Goal: Navigation & Orientation: Find specific page/section

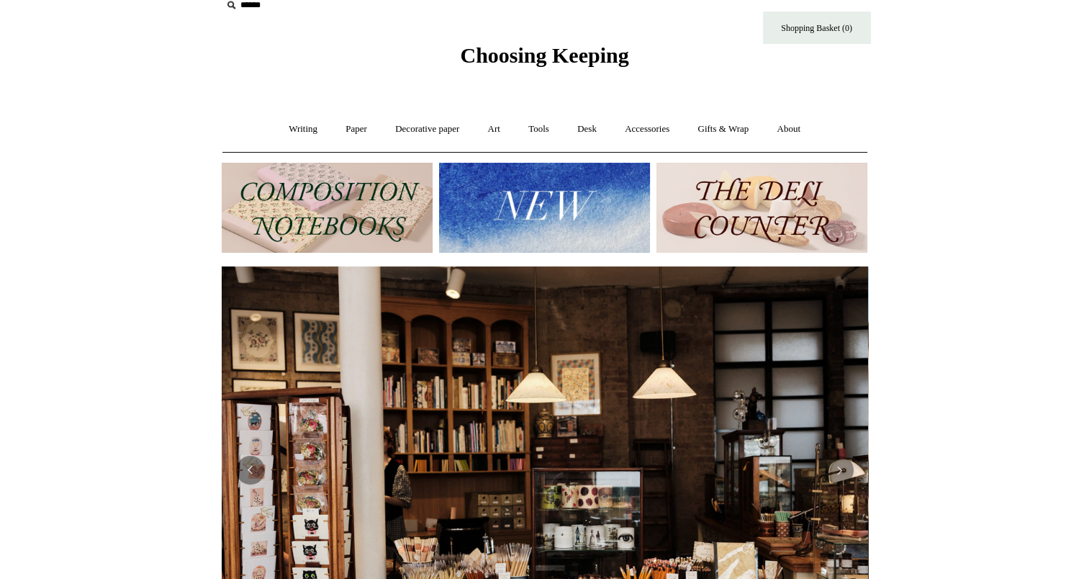
scroll to position [17, 0]
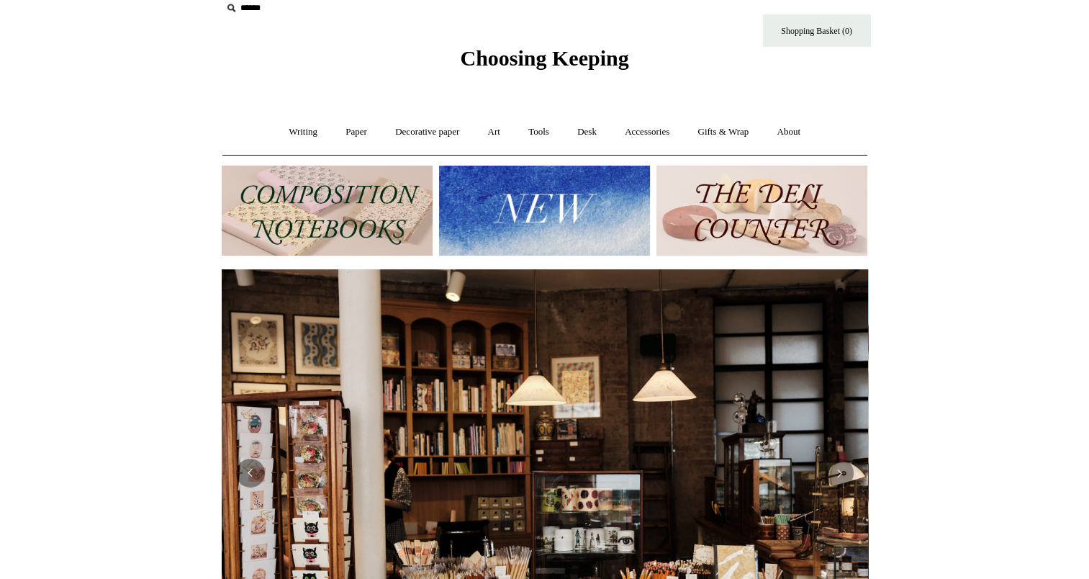
click at [780, 202] on img at bounding box center [762, 211] width 211 height 90
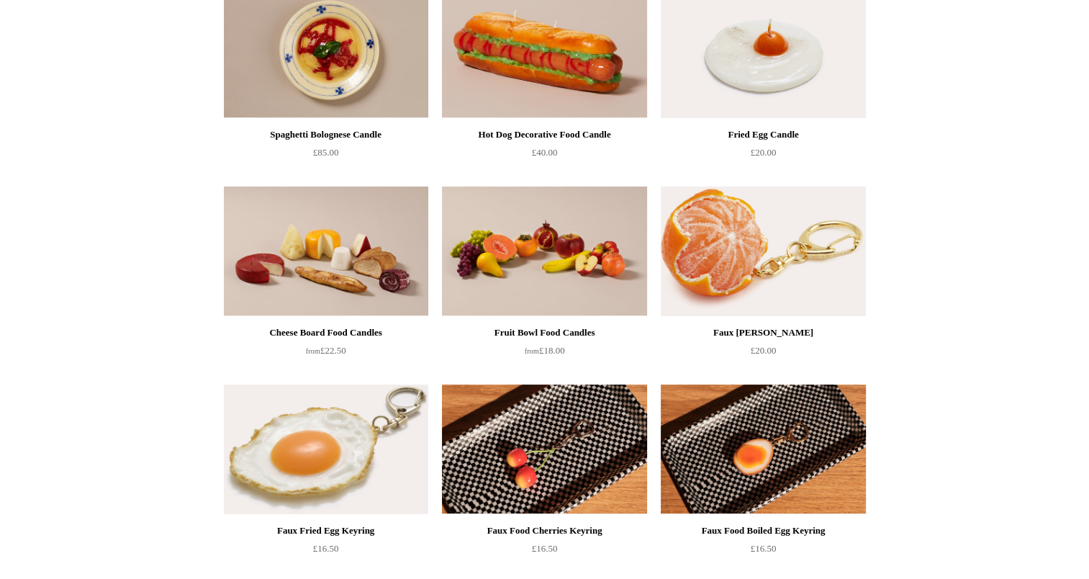
scroll to position [200, 0]
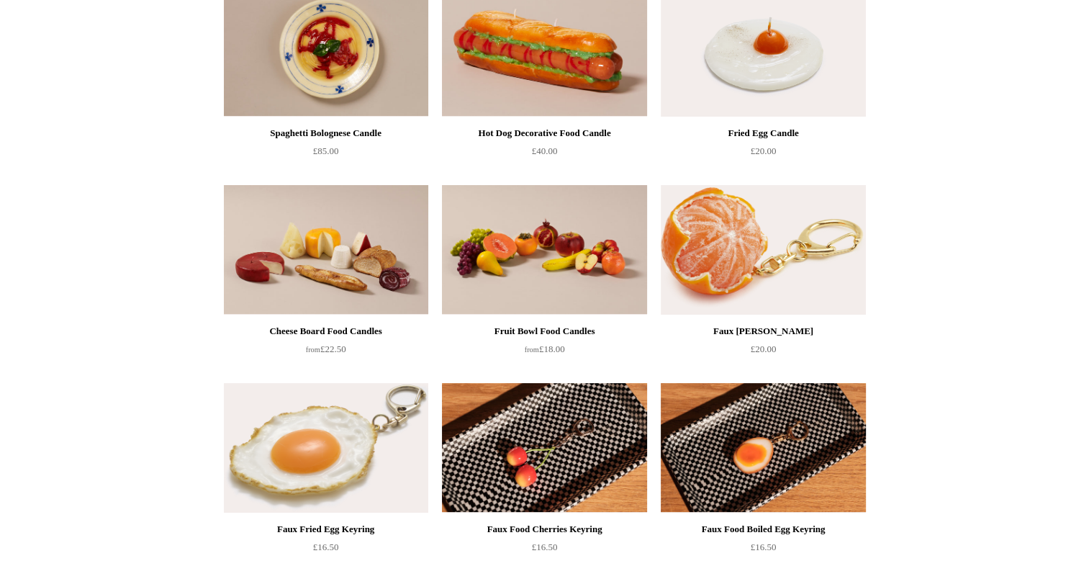
drag, startPoint x: 0, startPoint y: 0, endPoint x: 156, endPoint y: 395, distance: 424.1
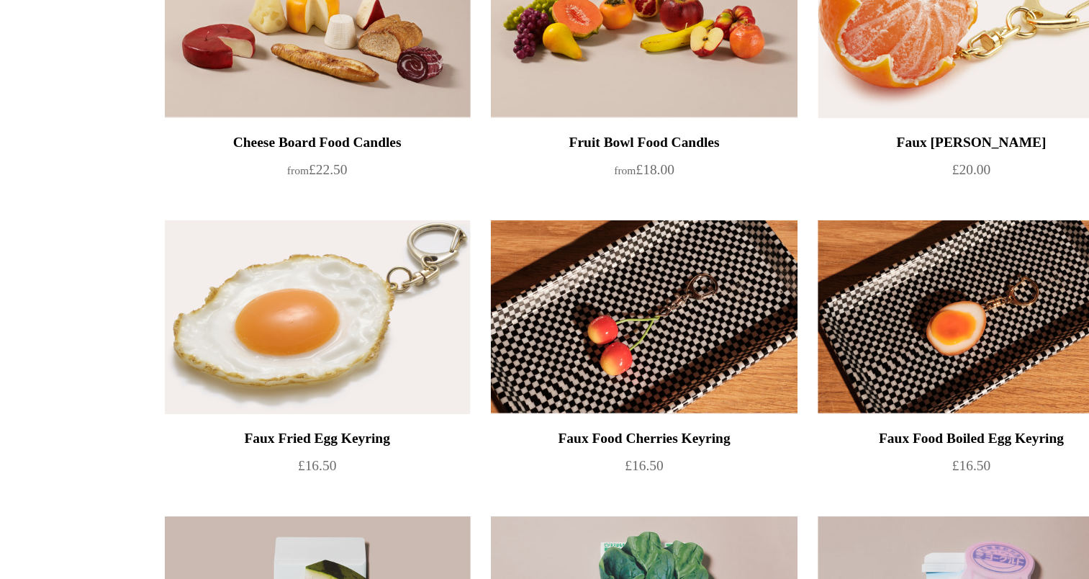
scroll to position [0, 0]
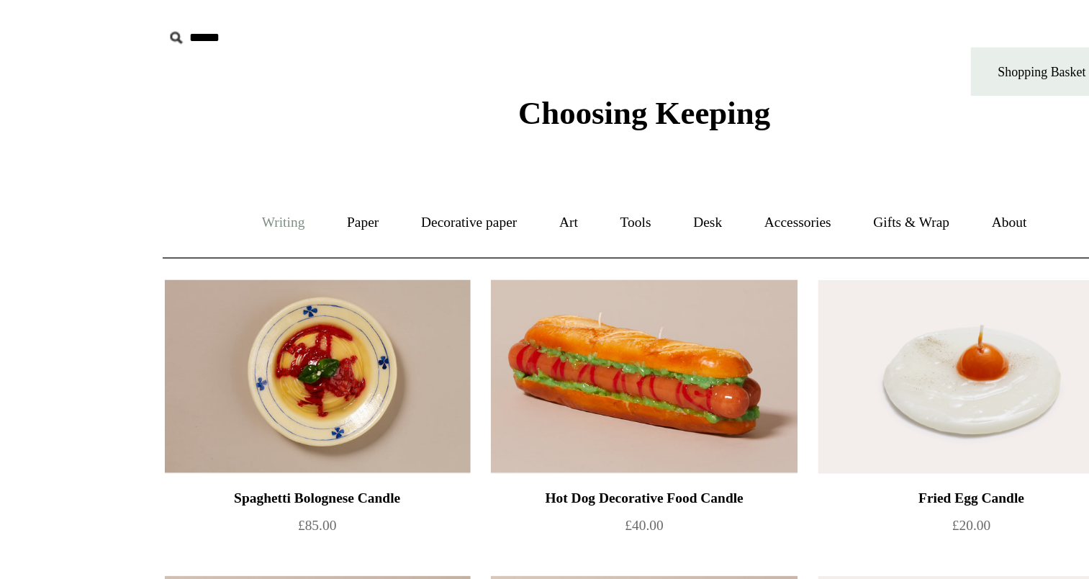
click at [309, 146] on link "Writing +" at bounding box center [303, 149] width 55 height 38
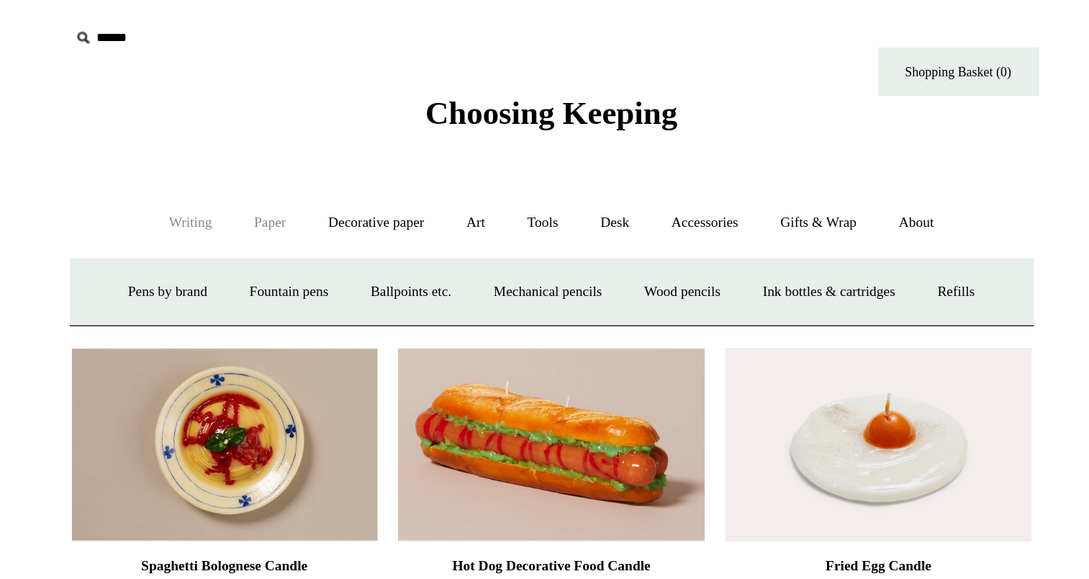
click at [366, 156] on link "Paper +" at bounding box center [357, 149] width 48 height 38
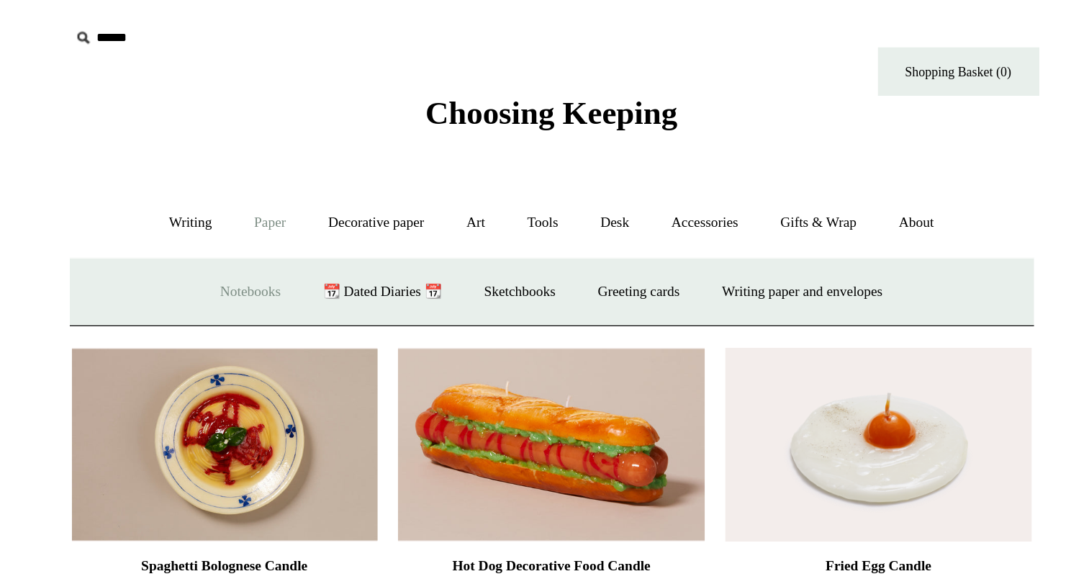
click at [351, 199] on link "Notebooks +" at bounding box center [343, 195] width 66 height 38
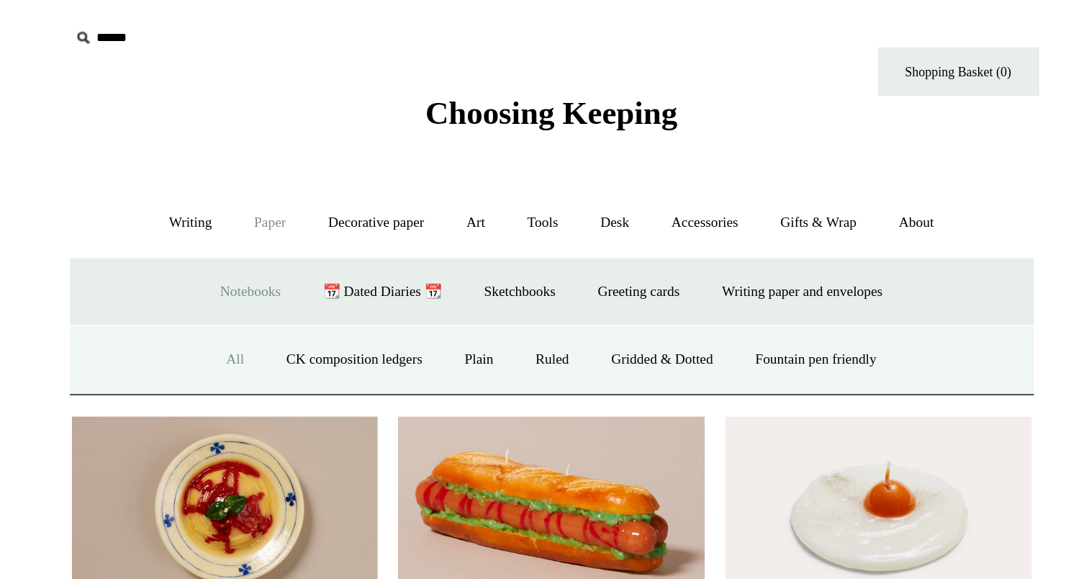
click at [319, 238] on link "All" at bounding box center [333, 241] width 38 height 38
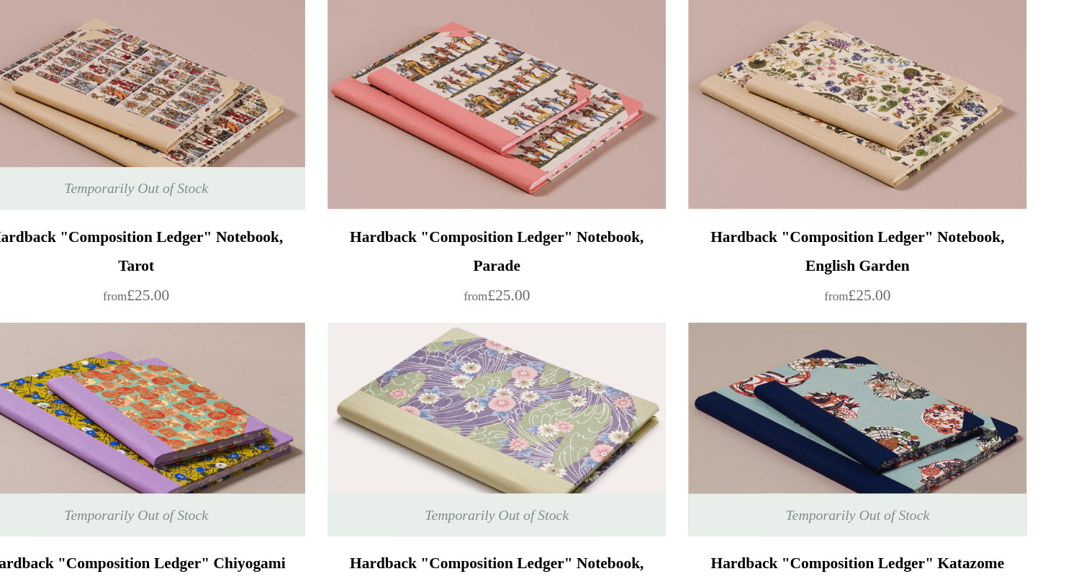
scroll to position [631, 0]
